Goal: Task Accomplishment & Management: Use online tool/utility

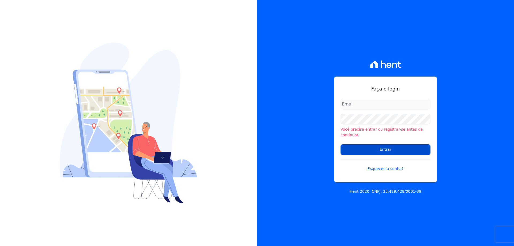
type input "financeiro@vlbarros.com.br"
click at [387, 148] on input "Entrar" at bounding box center [385, 149] width 90 height 11
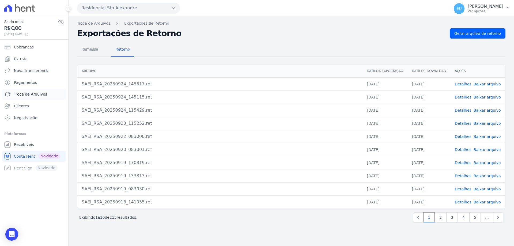
click at [24, 93] on span "Troca de Arquivos" at bounding box center [30, 94] width 33 height 5
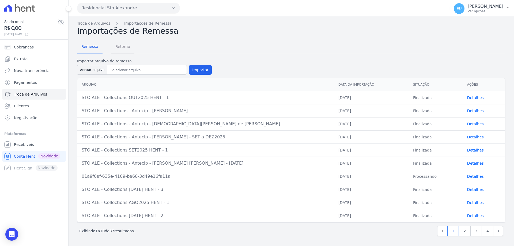
click at [115, 46] on span "Retorno" at bounding box center [122, 46] width 21 height 11
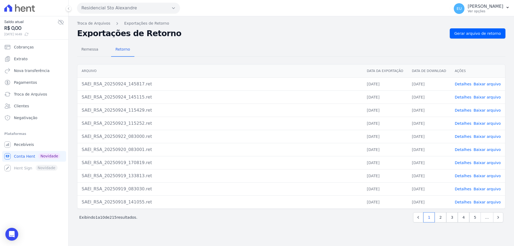
click at [476, 35] on span "Gerar arquivo de retorno" at bounding box center [477, 33] width 47 height 5
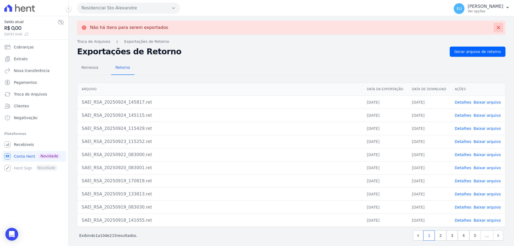
click at [497, 27] on icon at bounding box center [498, 27] width 3 height 3
